Goal: Transaction & Acquisition: Purchase product/service

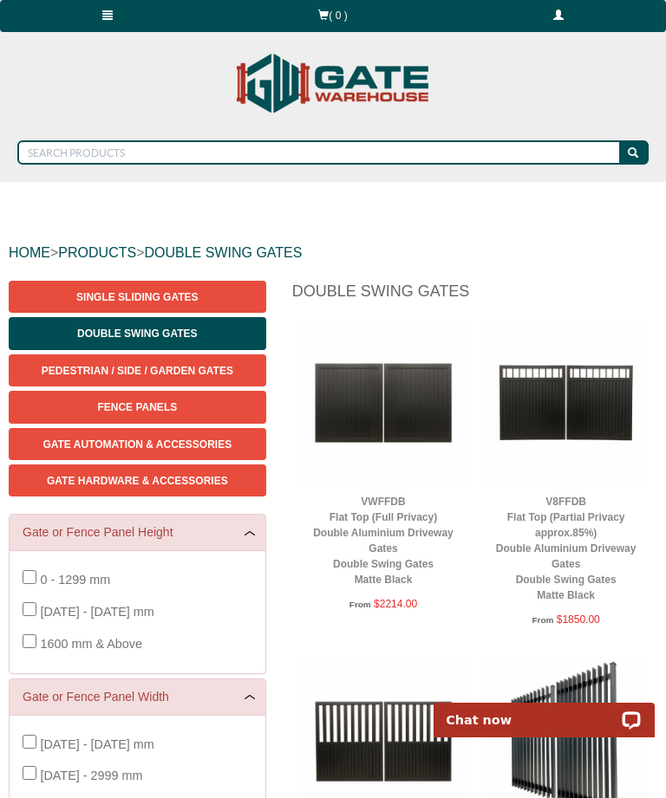
click at [556, 10] on span at bounding box center [558, 15] width 10 height 10
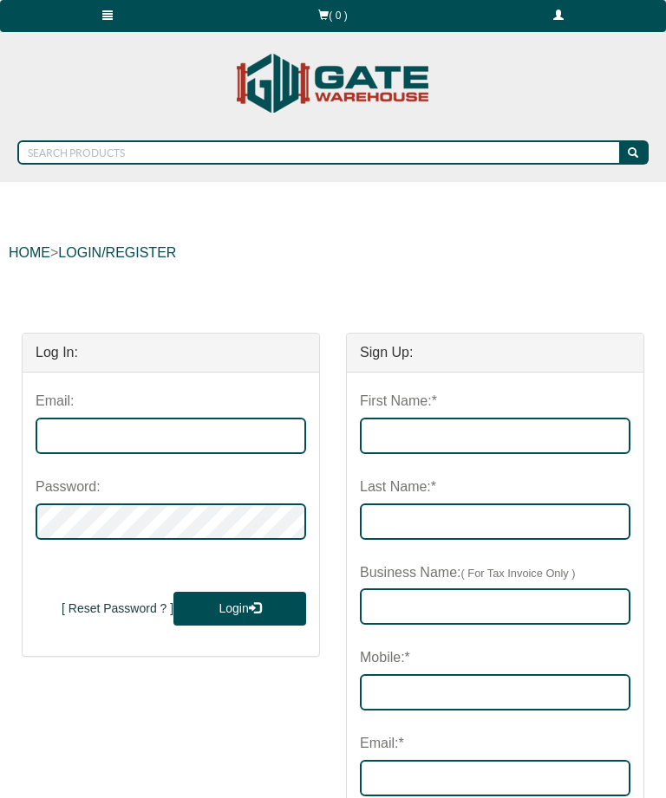
click at [88, 249] on link "LOGIN/REGISTER" at bounding box center [117, 252] width 118 height 15
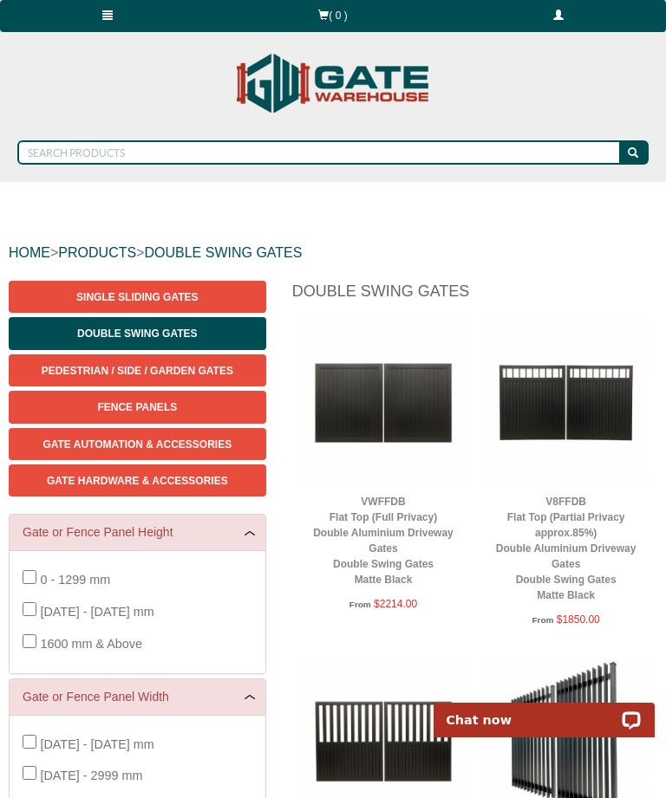
click at [562, 16] on span at bounding box center [558, 15] width 10 height 10
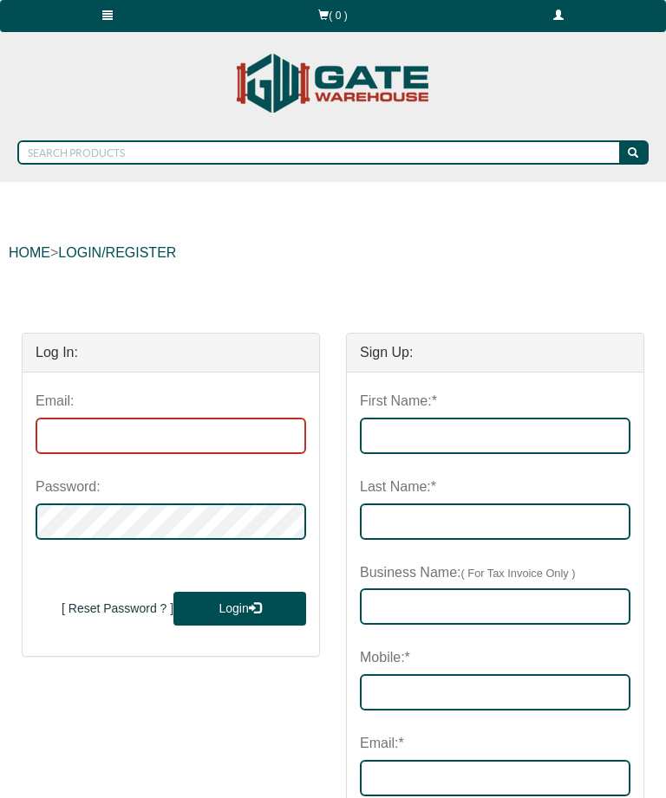
click at [121, 437] on input "email" at bounding box center [171, 436] width 270 height 36
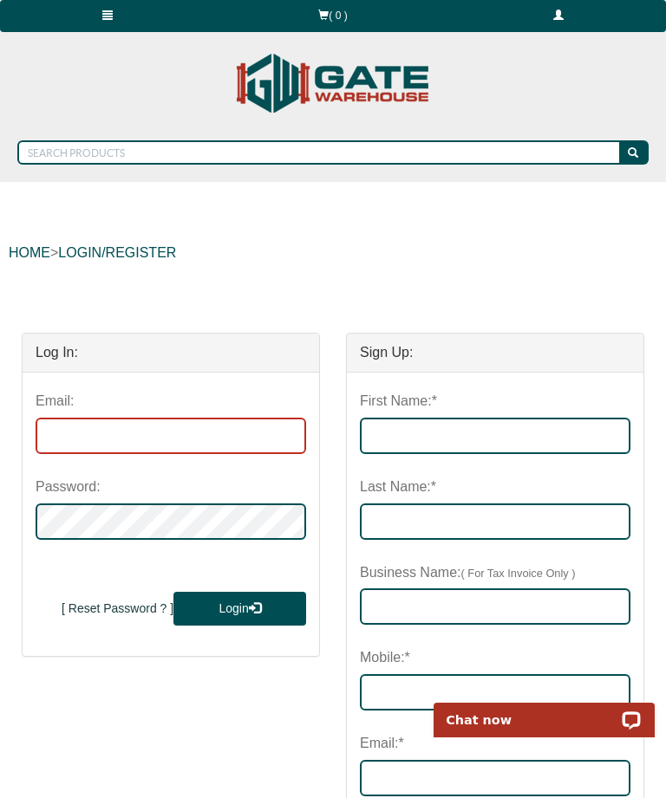
type input "judie@confederates.com.au"
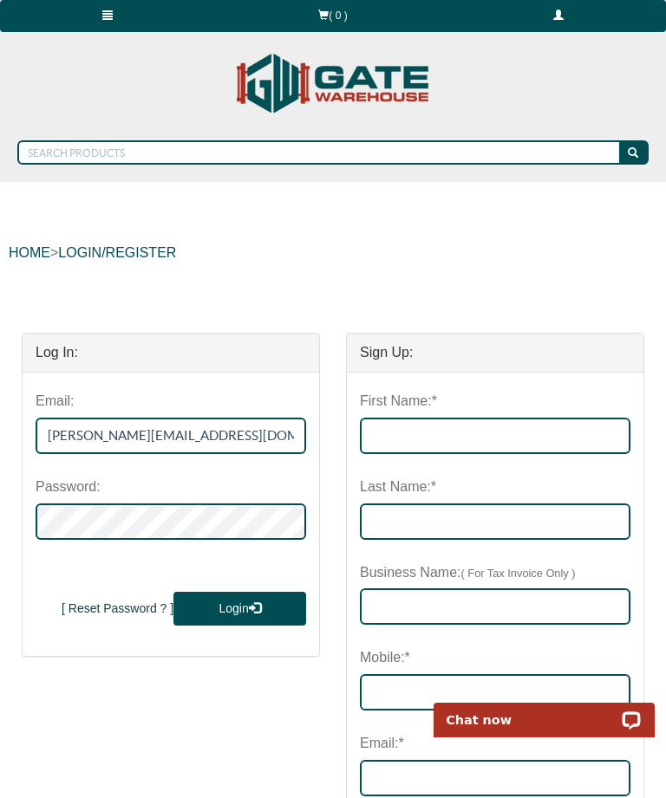
click at [239, 607] on button "Login" at bounding box center [239, 609] width 133 height 35
